Goal: Navigation & Orientation: Find specific page/section

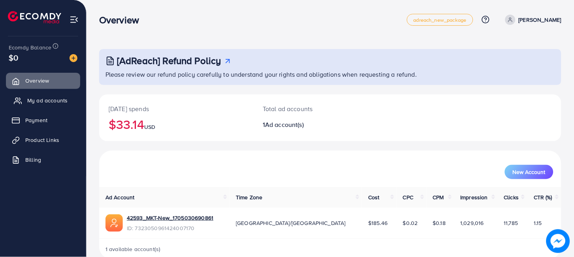
click at [60, 101] on span "My ad accounts" at bounding box center [47, 100] width 40 height 8
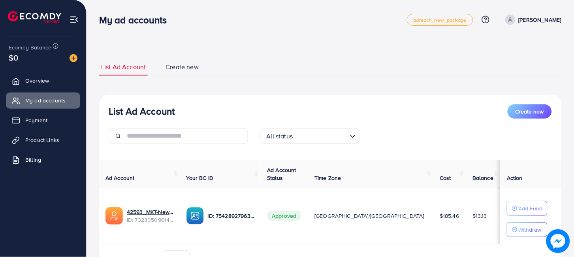
scroll to position [43, 0]
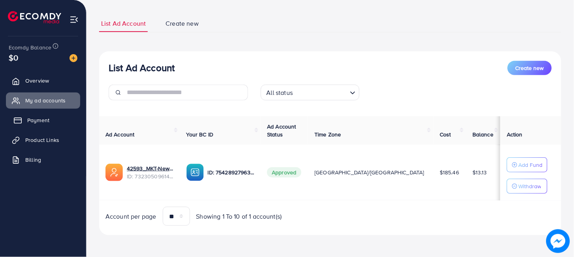
click at [49, 120] on link "Payment" at bounding box center [43, 120] width 74 height 16
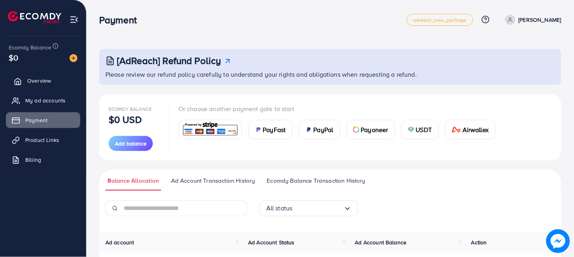
click at [32, 82] on span "Overview" at bounding box center [39, 81] width 24 height 8
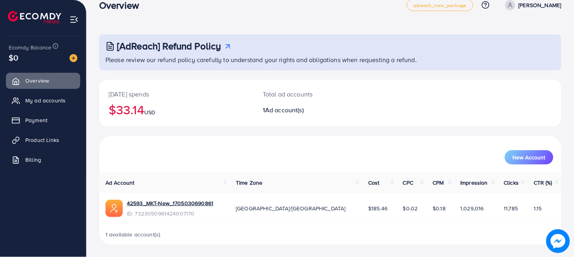
scroll to position [11, 0]
